Goal: Task Accomplishment & Management: Complete application form

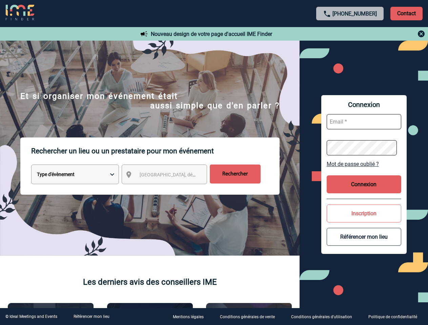
click at [214, 162] on p "Rechercher un lieu ou un prestataire pour mon événement" at bounding box center [155, 150] width 248 height 27
click at [406, 13] on p "Contact" at bounding box center [406, 14] width 32 height 14
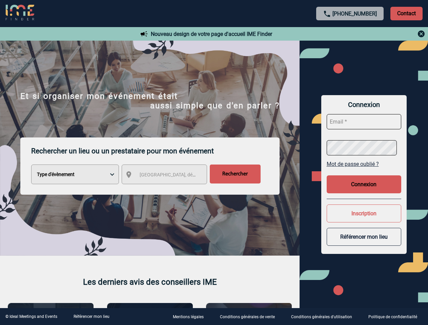
click at [350, 34] on div at bounding box center [214, 162] width 428 height 325
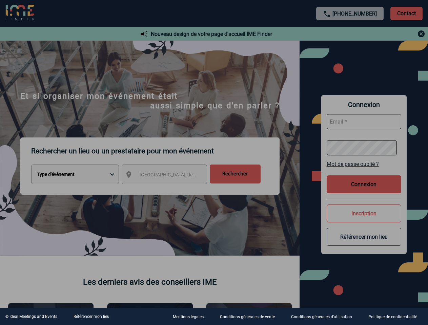
click at [170, 176] on div at bounding box center [214, 162] width 428 height 325
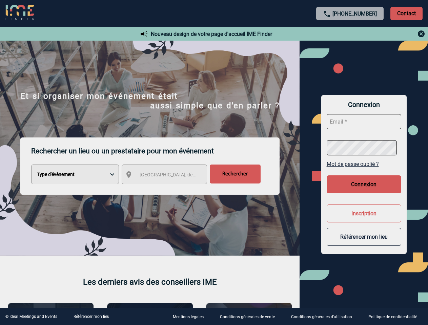
click at [364, 164] on div at bounding box center [214, 162] width 428 height 325
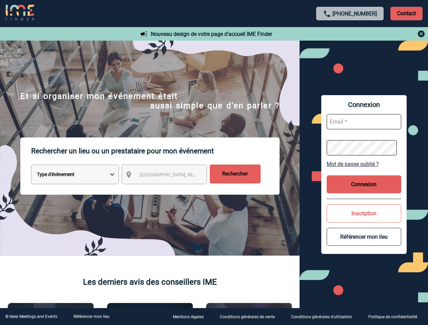
click at [364, 184] on button "Connexion" at bounding box center [363, 184] width 74 height 18
click at [364, 213] on button "Inscription" at bounding box center [363, 213] width 74 height 18
click at [246, 187] on div at bounding box center [123, 93] width 246 height 187
click at [91, 316] on link "Référencer mon lieu" at bounding box center [91, 316] width 36 height 5
